Goal: Check status: Check status

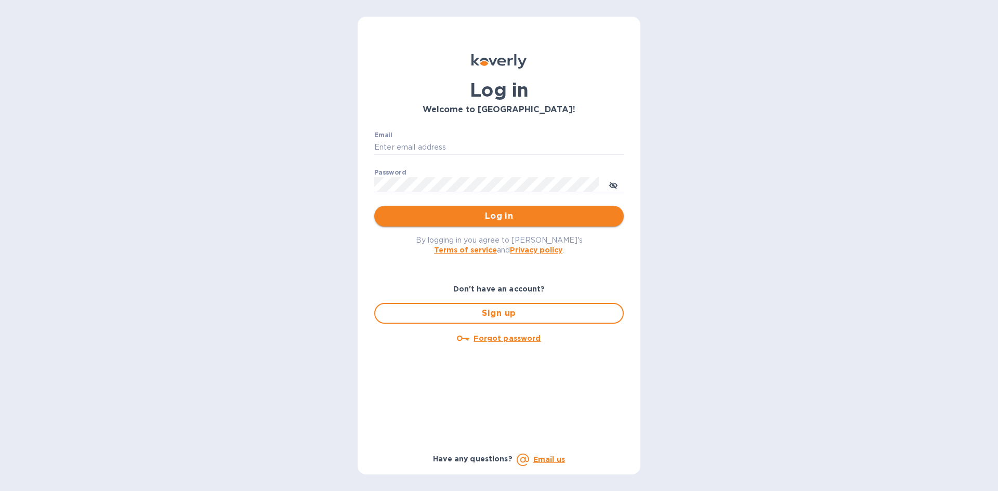
type input "LAYLA@SKYFLOORINGUSA.COM"
click at [528, 222] on span "Log in" at bounding box center [498, 216] width 233 height 12
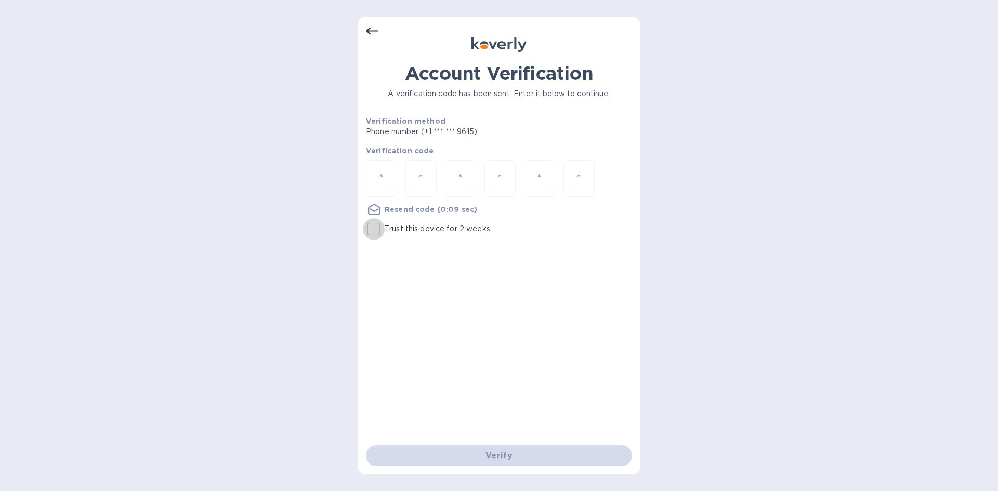
click at [371, 229] on input "Trust this device for 2 weeks" at bounding box center [374, 229] width 22 height 22
checkbox input "true"
click at [388, 169] on input "number" at bounding box center [382, 178] width 14 height 19
type input "6"
type input "8"
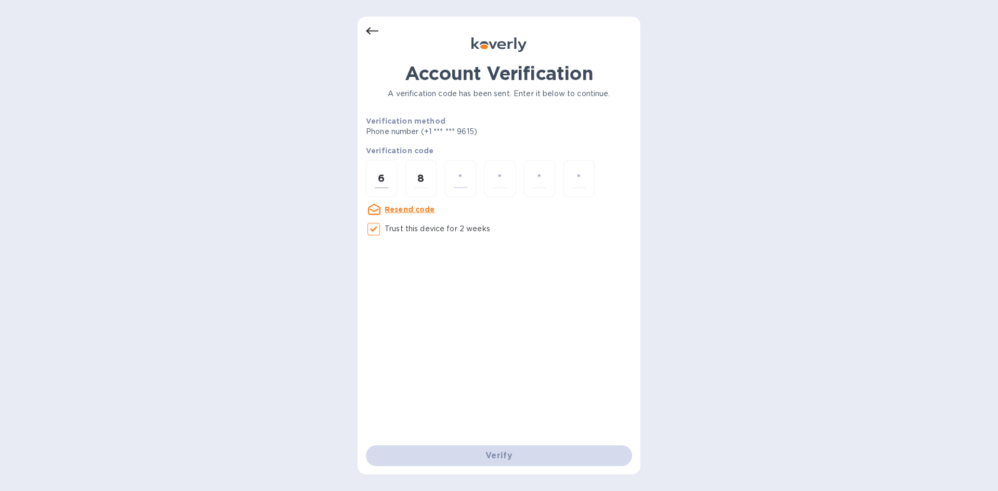
type input "3"
type input "4"
type input "3"
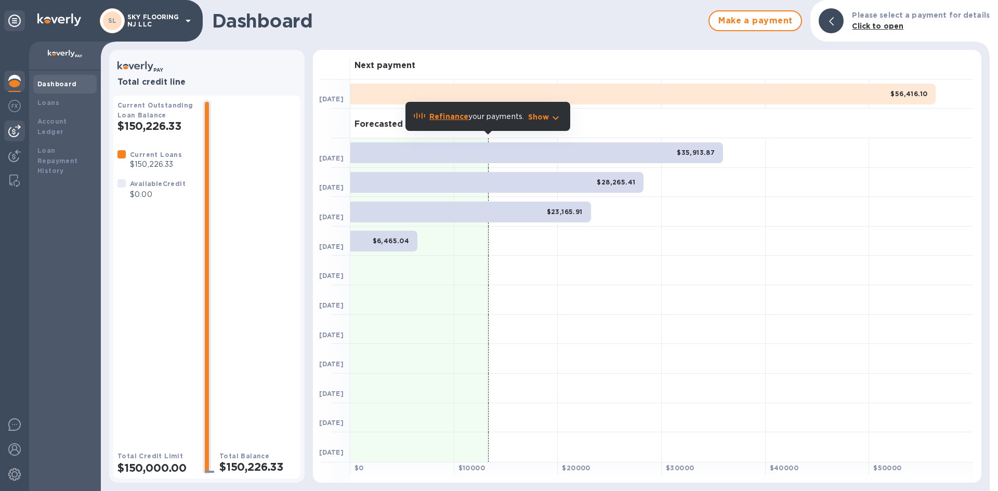
click at [18, 131] on img at bounding box center [14, 131] width 12 height 12
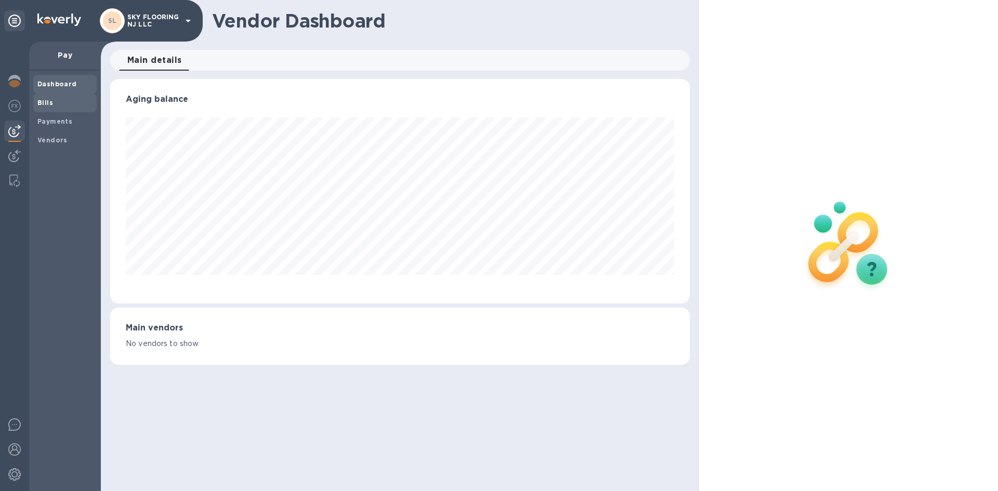
scroll to position [225, 579]
click at [45, 120] on b "Payments" at bounding box center [54, 121] width 35 height 8
